Goal: Information Seeking & Learning: Find specific fact

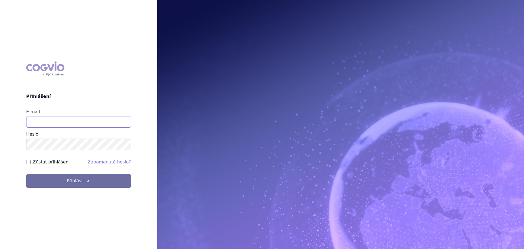
click at [96, 119] on input "E-mail" at bounding box center [78, 121] width 105 height 11
type input "jan.nedved@viatris.com"
click at [26, 174] on button "Přihlásit se" at bounding box center [78, 181] width 105 height 14
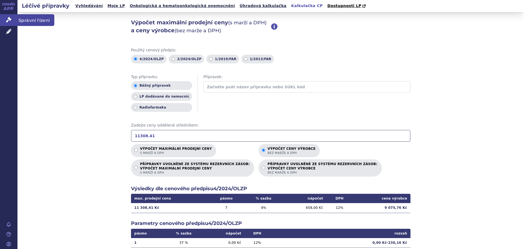
click at [38, 19] on span "Správní řízení" at bounding box center [35, 19] width 37 height 11
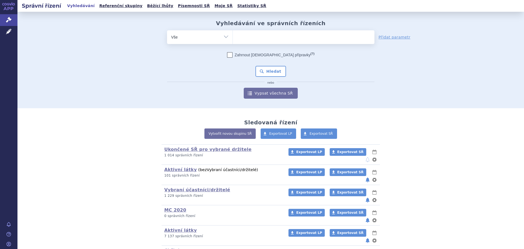
click at [272, 36] on ul at bounding box center [304, 35] width 142 height 11
click at [233, 36] on select at bounding box center [233, 37] width 0 height 14
type input "edo"
type input "edoxa"
type input "edoxab"
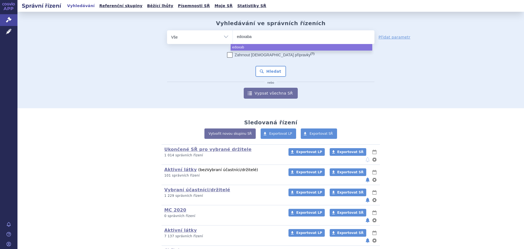
type input "[MEDICAL_DATA]"
select select "[MEDICAL_DATA]"
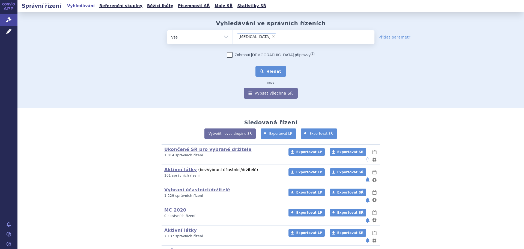
click at [274, 70] on button "Hledat" at bounding box center [271, 71] width 31 height 11
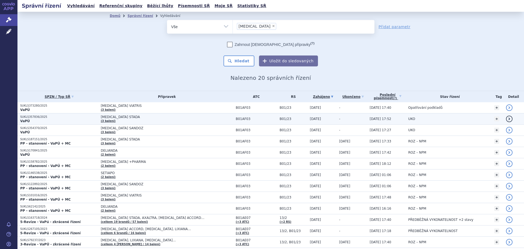
click at [176, 120] on td "EDOXABAN STADA (3 balení)" at bounding box center [165, 118] width 135 height 11
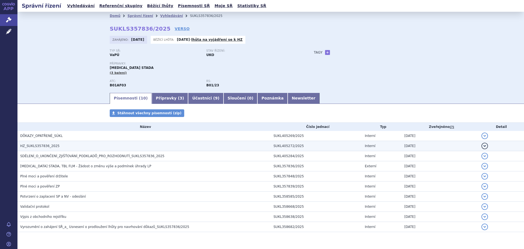
click at [88, 149] on h3 "HZ_SUKLS357836_2025" at bounding box center [145, 145] width 251 height 5
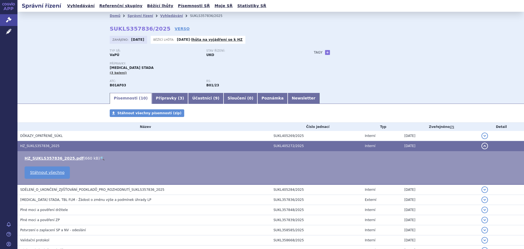
click at [100, 157] on link "🔍" at bounding box center [102, 158] width 5 height 4
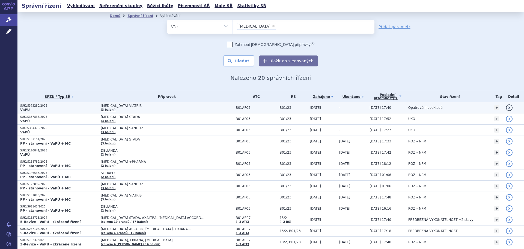
click at [168, 111] on td "EDOXABAN VIATRIS (3 balení)" at bounding box center [165, 107] width 135 height 11
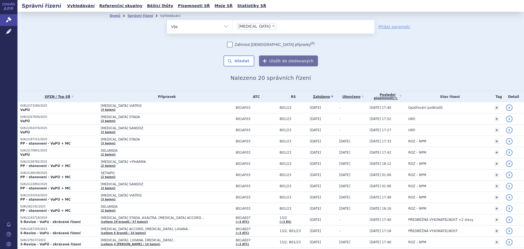
click at [272, 25] on span "×" at bounding box center [273, 25] width 3 height 3
click at [233, 25] on select "edoxaban" at bounding box center [233, 27] width 0 height 14
select select
click at [115, 15] on link "Domů" at bounding box center [115, 16] width 11 height 4
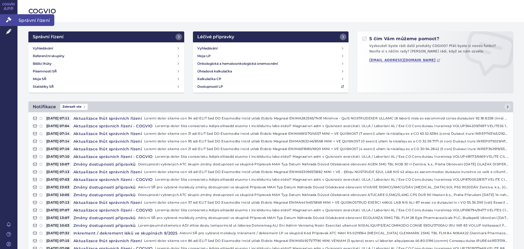
click at [27, 19] on span "Správní řízení" at bounding box center [35, 19] width 37 height 11
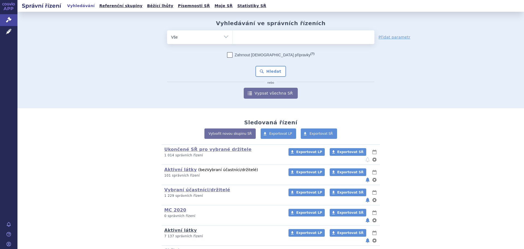
click at [172, 227] on link "Aktivní látky" at bounding box center [180, 229] width 32 height 5
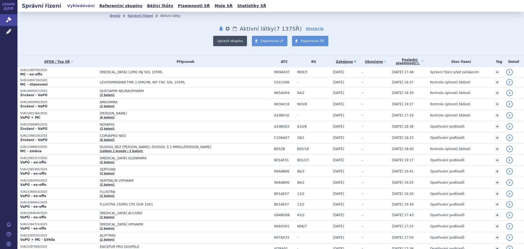
click at [234, 41] on button "Upravit skupinu" at bounding box center [230, 41] width 34 height 10
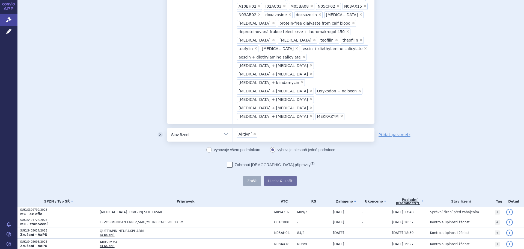
scroll to position [300, 0]
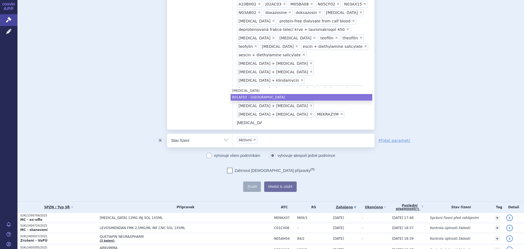
type input "edoxaban"
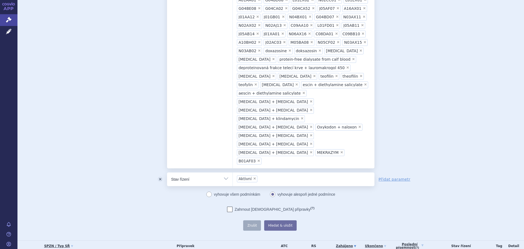
scroll to position [276, 0]
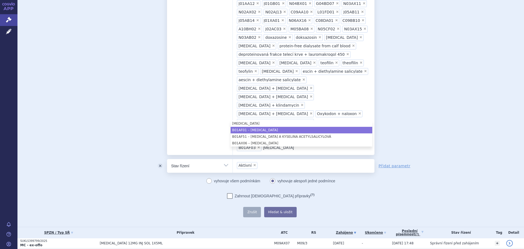
type input "rivaroxaban"
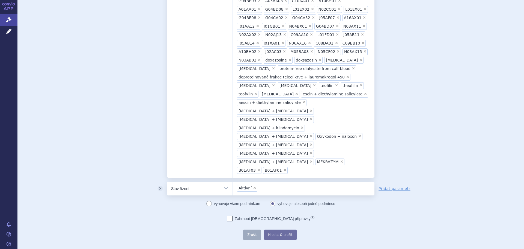
scroll to position [256, 0]
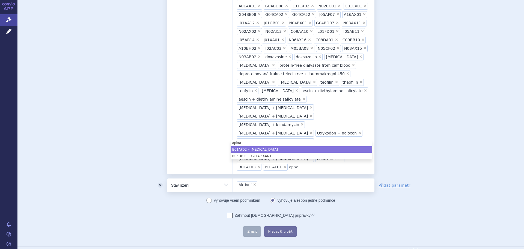
type input "apixa"
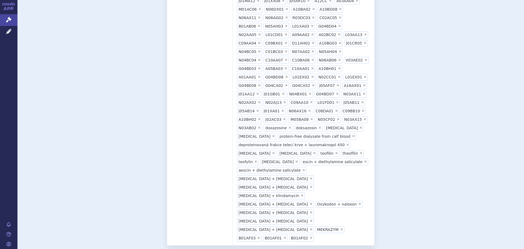
scroll to position [284, 0]
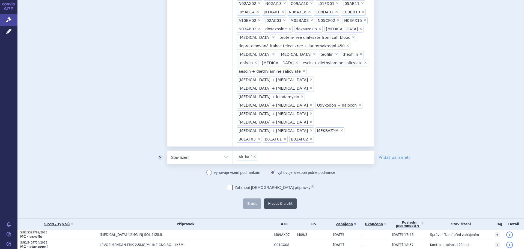
click at [278, 198] on button "Hledat & uložit" at bounding box center [280, 203] width 32 height 10
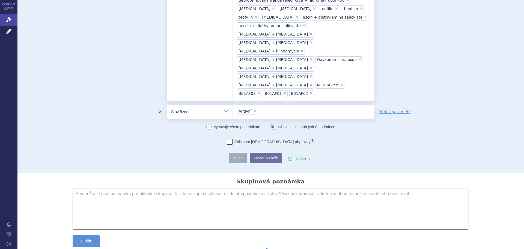
scroll to position [336, 0]
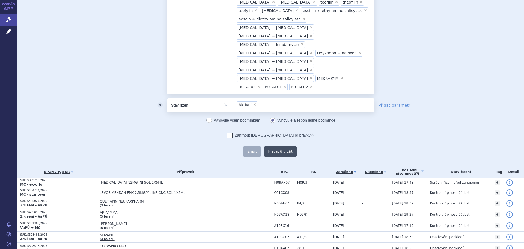
click at [277, 146] on button "Hledat & uložit" at bounding box center [280, 151] width 32 height 10
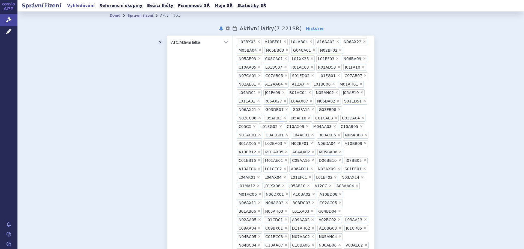
scroll to position [0, 0]
click at [134, 13] on li "Správní řízení" at bounding box center [144, 16] width 33 height 8
click at [134, 14] on link "Správní řízení" at bounding box center [141, 16] width 26 height 4
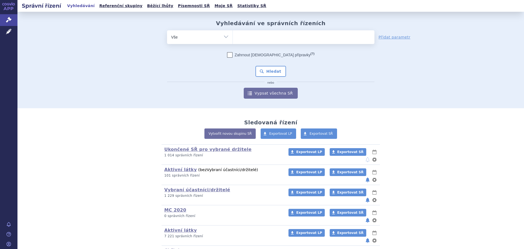
click at [255, 36] on ul at bounding box center [304, 35] width 142 height 11
click at [233, 36] on select at bounding box center [233, 37] width 0 height 14
type input "fr"
type input "fru"
type input "fruz"
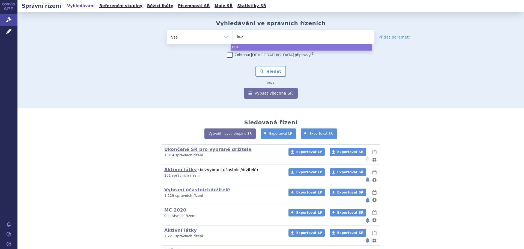
type input "fruza"
type input "fruzaq"
type input "fruzaql"
type input "fruzaqla"
select select "fruzaqla"
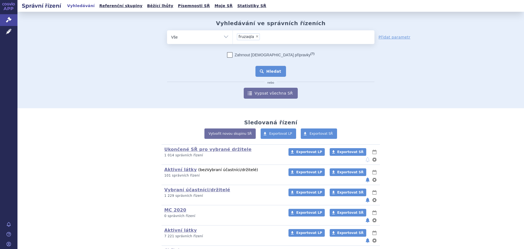
click at [276, 68] on button "Hledat" at bounding box center [271, 71] width 31 height 11
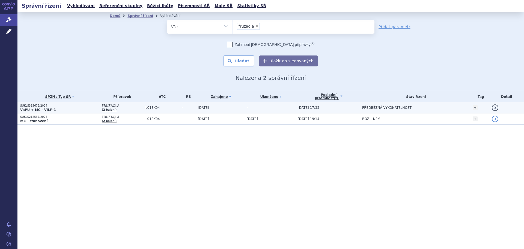
click at [146, 107] on span "L01EK04" at bounding box center [163, 108] width 34 height 4
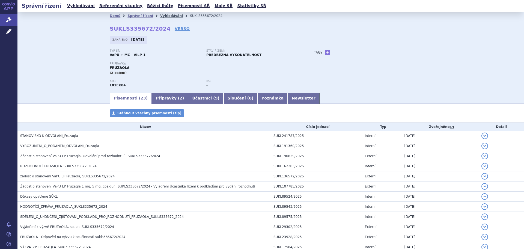
click at [160, 16] on link "Vyhledávání" at bounding box center [171, 16] width 23 height 4
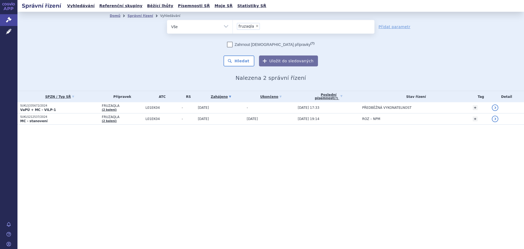
click at [255, 28] on li "× fruzaqla" at bounding box center [248, 26] width 23 height 7
click at [233, 28] on select "fruzaqla" at bounding box center [233, 27] width 0 height 14
click at [256, 25] on span "×" at bounding box center [257, 25] width 3 height 3
click at [233, 25] on select "fruzaqla" at bounding box center [233, 27] width 0 height 14
select select
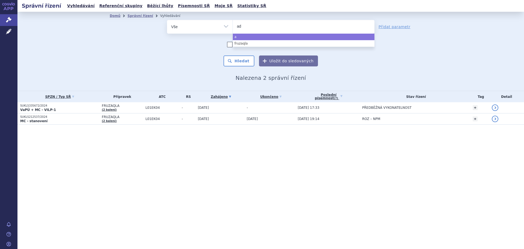
type input "adc"
type input "adcet"
type input "adcetr"
type input "adcetris"
select select "adcetris"
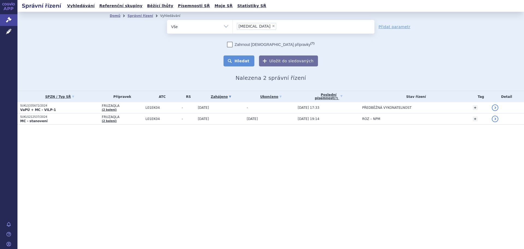
click at [239, 60] on button "Hledat" at bounding box center [239, 60] width 31 height 11
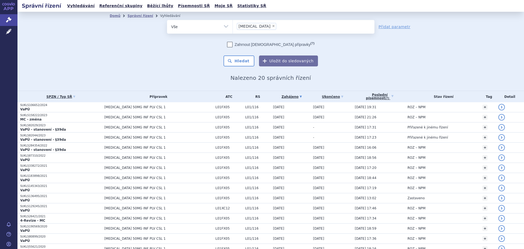
click at [272, 25] on span "×" at bounding box center [273, 25] width 3 height 3
click at [233, 25] on select "adcetris" at bounding box center [233, 27] width 0 height 14
select select
type input "ta"
type input "take"
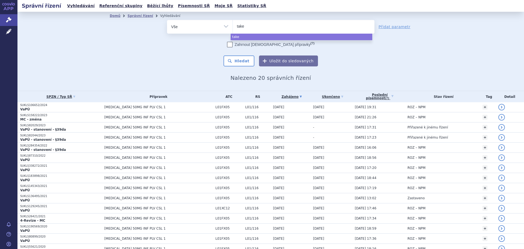
type input "taked"
type input "takeda"
select select "takeda"
click at [243, 62] on button "Hledat" at bounding box center [239, 60] width 31 height 11
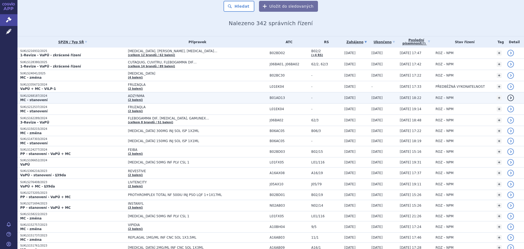
scroll to position [27, 0]
